Goal: Task Accomplishment & Management: Manage account settings

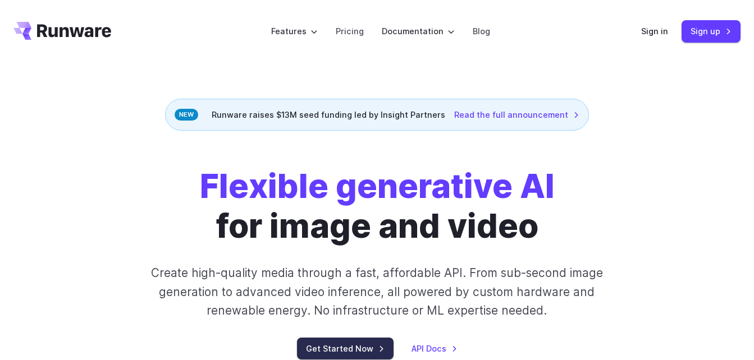
click at [370, 356] on link "Get Started Now" at bounding box center [345, 349] width 97 height 22
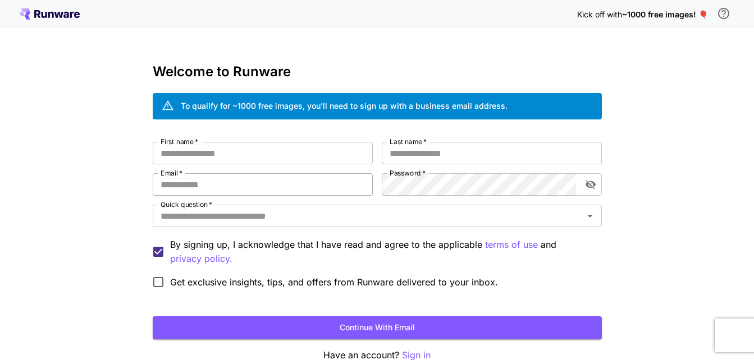
click at [300, 181] on input "Email   *" at bounding box center [263, 184] width 220 height 22
type input "**********"
click at [280, 149] on input "First name   *" at bounding box center [263, 153] width 220 height 22
click at [202, 159] on input "First name   *" at bounding box center [263, 153] width 220 height 22
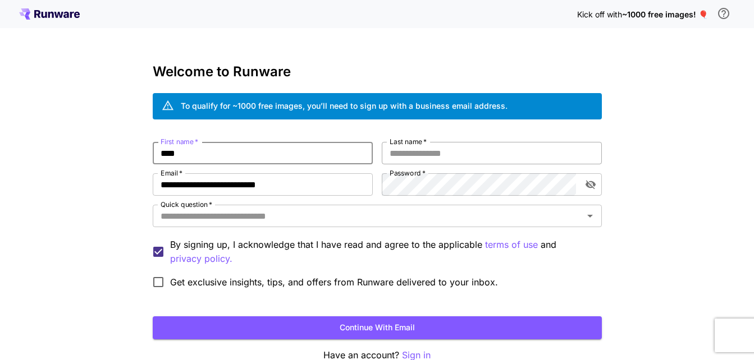
type input "****"
click at [454, 153] on input "Last name   *" at bounding box center [492, 153] width 220 height 22
type input "****"
click at [446, 222] on input "Quick question   *" at bounding box center [368, 216] width 424 height 16
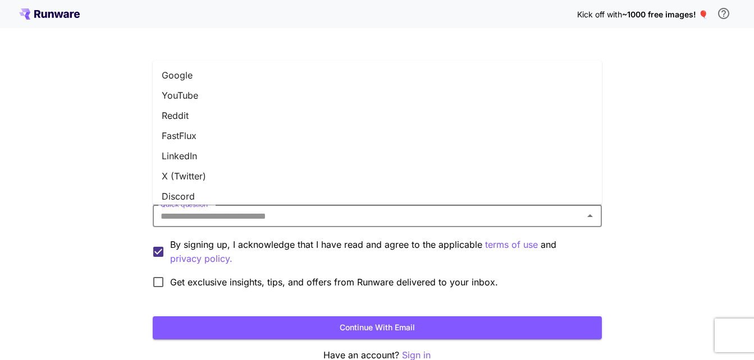
click at [324, 79] on li "Google" at bounding box center [377, 75] width 449 height 20
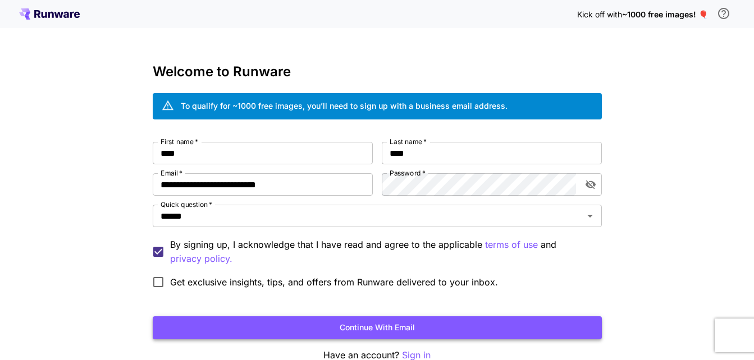
click at [341, 330] on button "Continue with email" at bounding box center [377, 328] width 449 height 23
click at [488, 335] on button "Continue with email" at bounding box center [377, 328] width 449 height 23
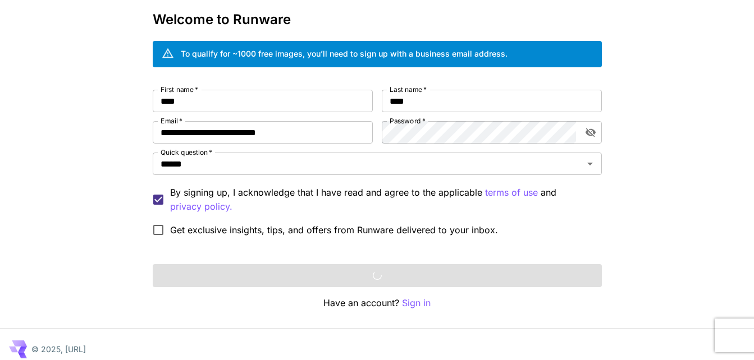
scroll to position [60, 0]
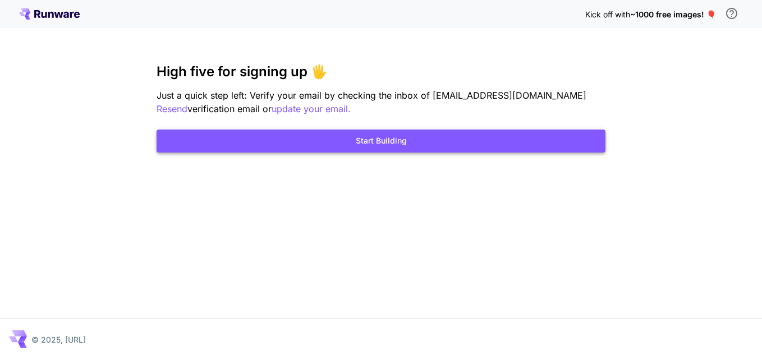
click at [346, 145] on button "Start Building" at bounding box center [381, 141] width 449 height 23
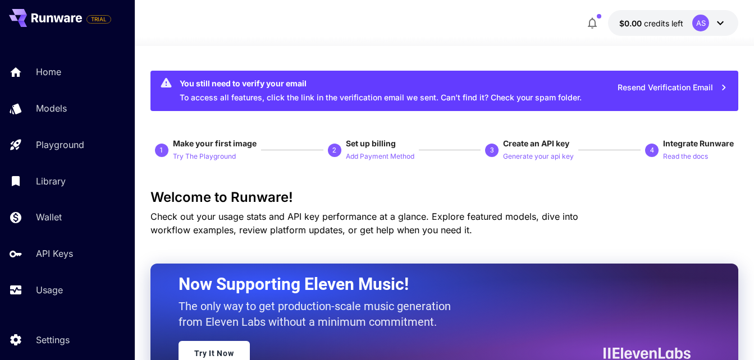
drag, startPoint x: 376, startPoint y: 54, endPoint x: 417, endPoint y: 53, distance: 41.6
click at [711, 20] on div "AS" at bounding box center [709, 23] width 35 height 17
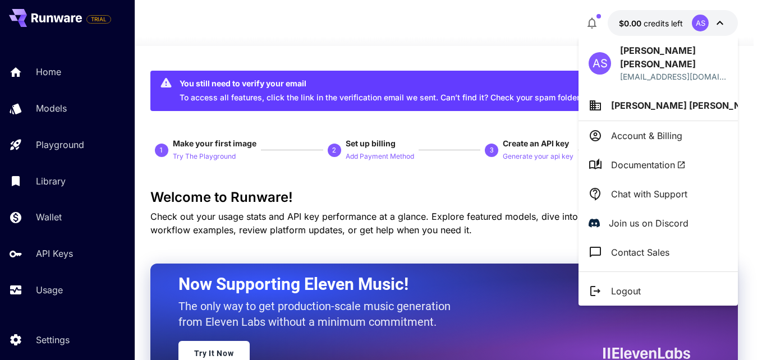
click at [498, 40] on div at bounding box center [381, 180] width 762 height 360
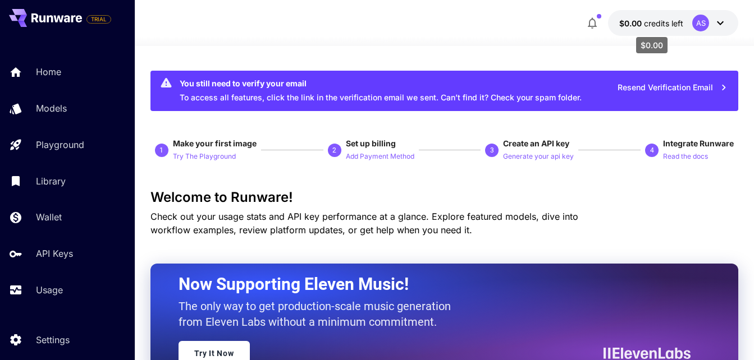
click at [636, 21] on span "$0.00" at bounding box center [631, 24] width 25 height 10
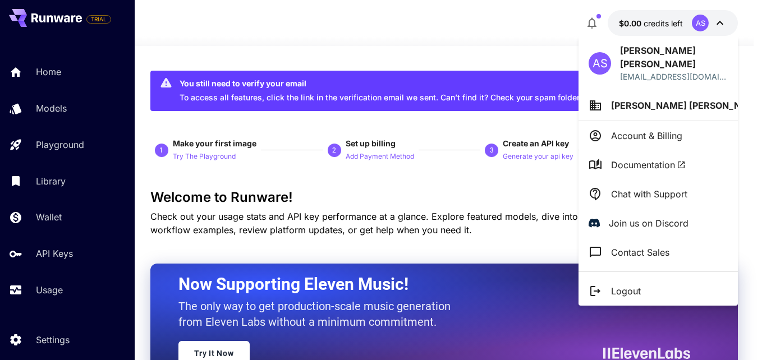
click at [666, 129] on p "Account & Billing" at bounding box center [646, 135] width 71 height 13
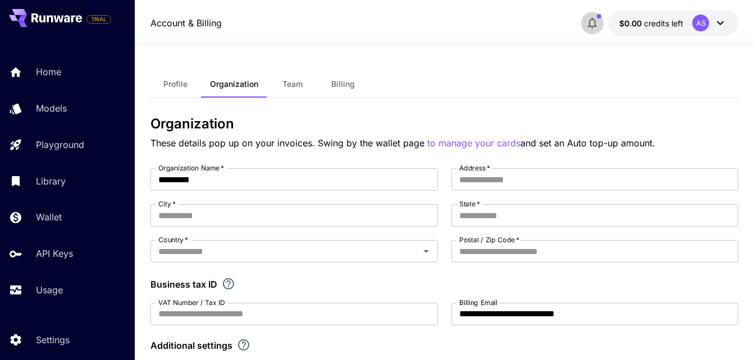
click at [596, 22] on icon "button" at bounding box center [592, 23] width 9 height 11
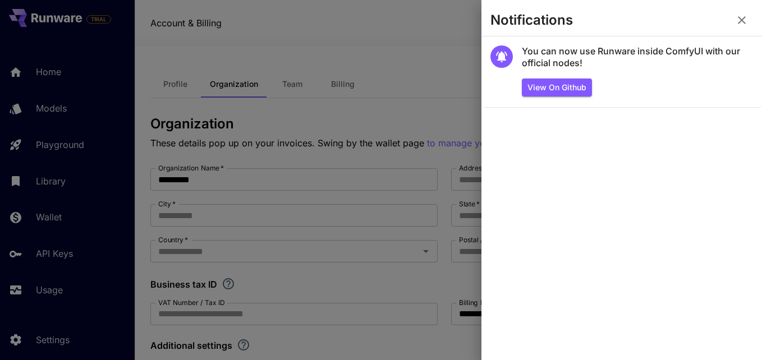
click at [743, 17] on icon "button" at bounding box center [741, 19] width 13 height 13
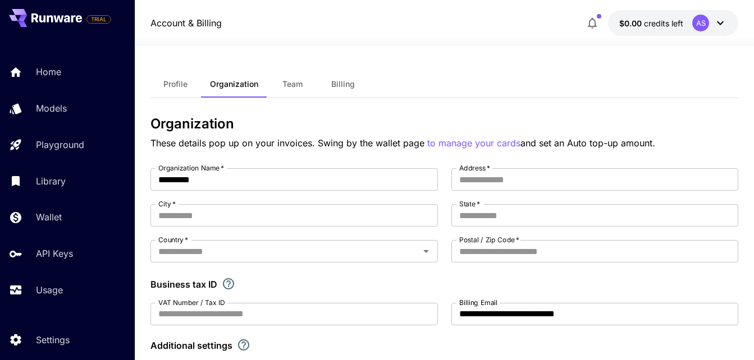
click at [186, 89] on span "Profile" at bounding box center [175, 84] width 24 height 10
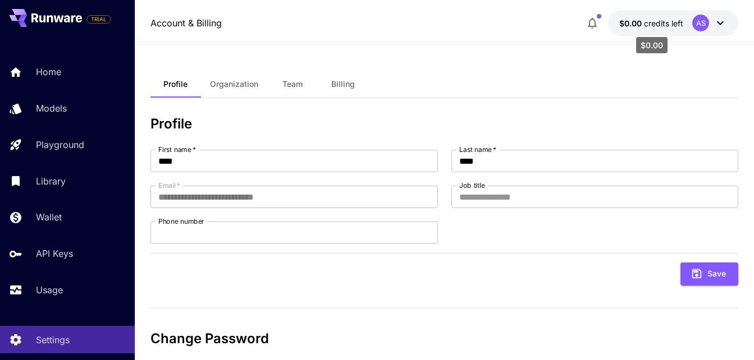
click at [664, 24] on span "credits left" at bounding box center [663, 24] width 39 height 10
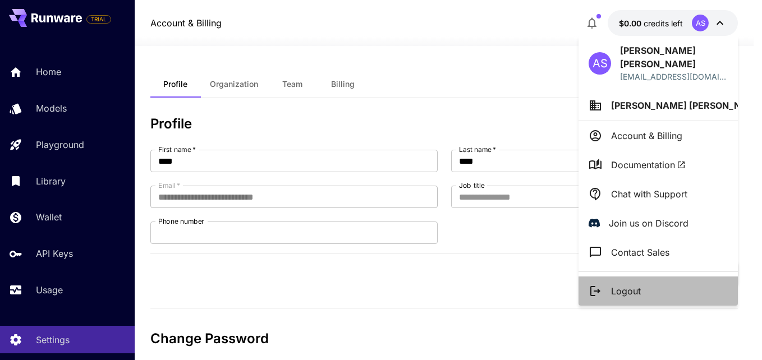
click at [646, 279] on li "Logout" at bounding box center [658, 291] width 159 height 29
